Goal: Find specific page/section: Find specific page/section

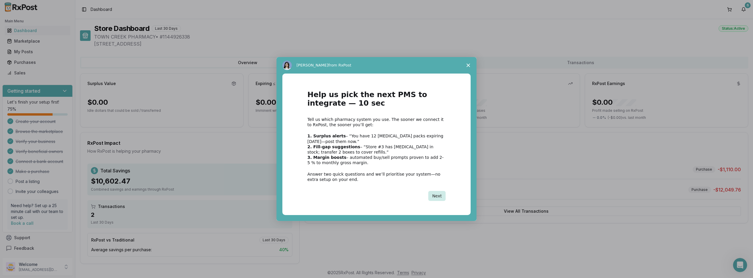
click at [437, 194] on button "Next" at bounding box center [436, 196] width 17 height 10
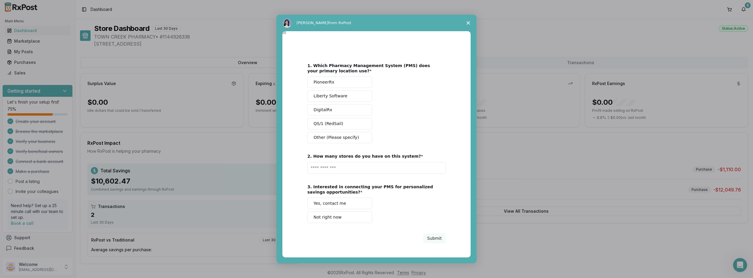
click at [361, 79] on button "PioneerRx" at bounding box center [339, 81] width 65 height 11
click at [332, 169] on input "Enter text..." at bounding box center [376, 168] width 138 height 12
type input "*"
click at [360, 235] on div "Submit" at bounding box center [376, 238] width 138 height 10
click at [351, 219] on button "Not right now" at bounding box center [339, 216] width 65 height 11
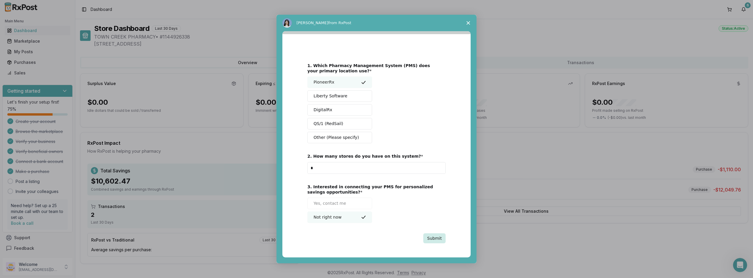
click at [435, 237] on button "Submit" at bounding box center [434, 238] width 22 height 10
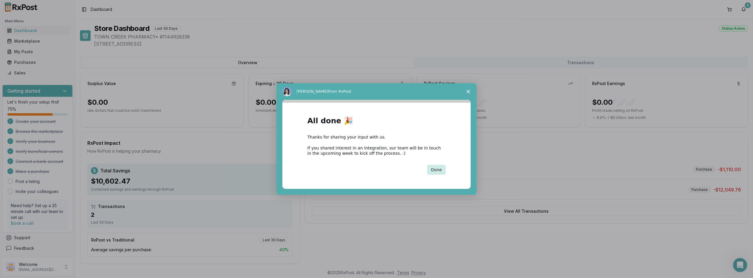
click at [439, 172] on button "Done" at bounding box center [436, 170] width 19 height 10
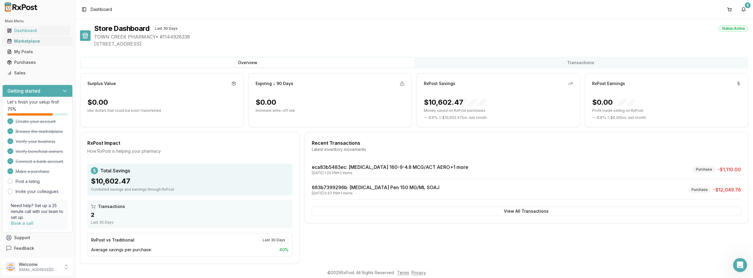
click at [29, 41] on div "Marketplace" at bounding box center [37, 41] width 61 height 6
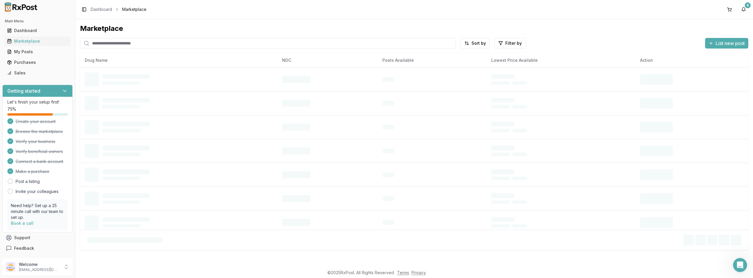
click at [102, 42] on input "search" at bounding box center [268, 43] width 376 height 11
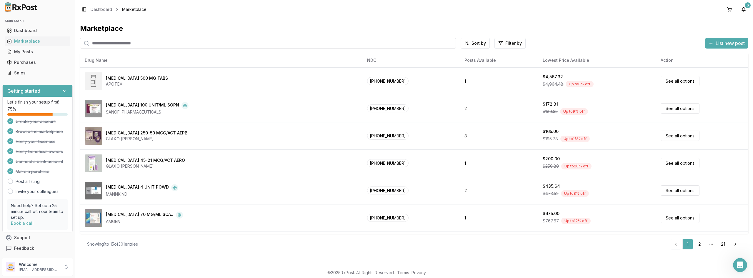
click at [105, 39] on input "search" at bounding box center [268, 43] width 376 height 11
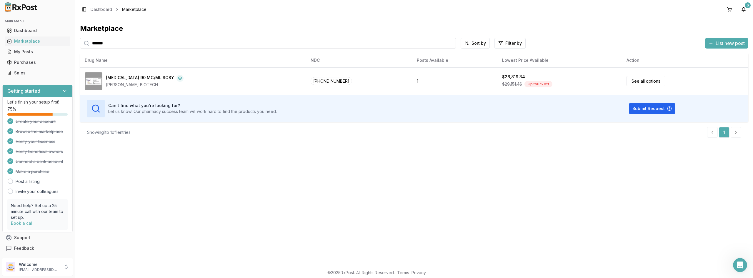
drag, startPoint x: 116, startPoint y: 43, endPoint x: 88, endPoint y: 42, distance: 27.9
click at [88, 42] on div "*******" at bounding box center [268, 43] width 376 height 11
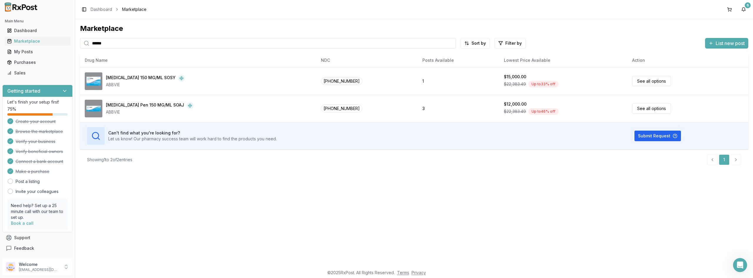
drag, startPoint x: 109, startPoint y: 41, endPoint x: 79, endPoint y: 39, distance: 30.6
click at [79, 40] on div "Marketplace ****** Sort by Filter by List new post Card Table NDC: [PHONE_NUMBE…" at bounding box center [413, 142] width 677 height 247
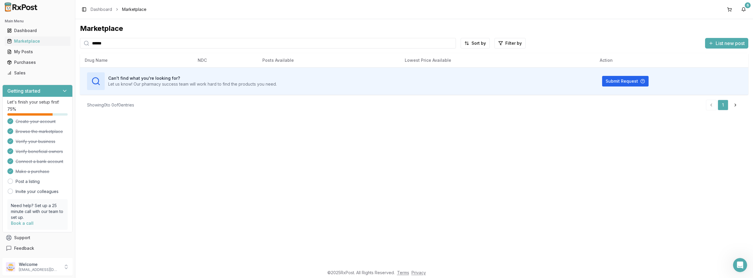
type input "******"
